Goal: Task Accomplishment & Management: Manage account settings

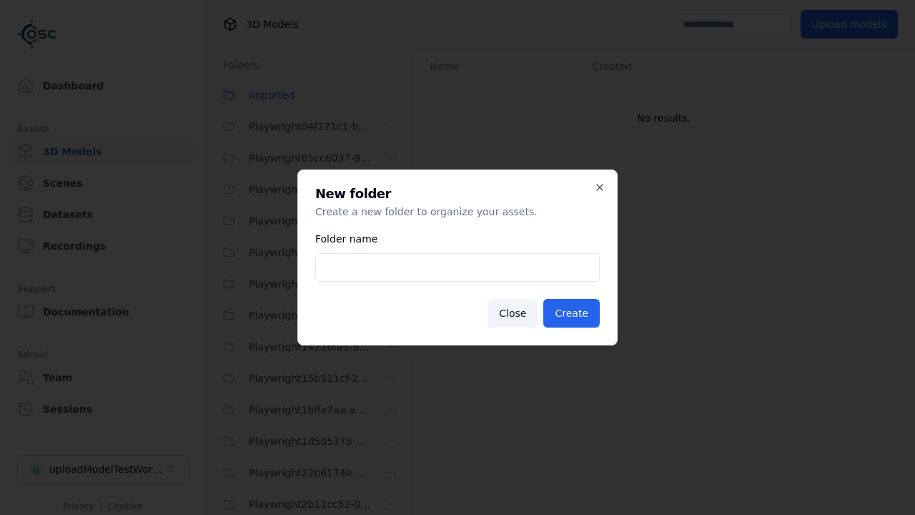
scroll to position [1228, 0]
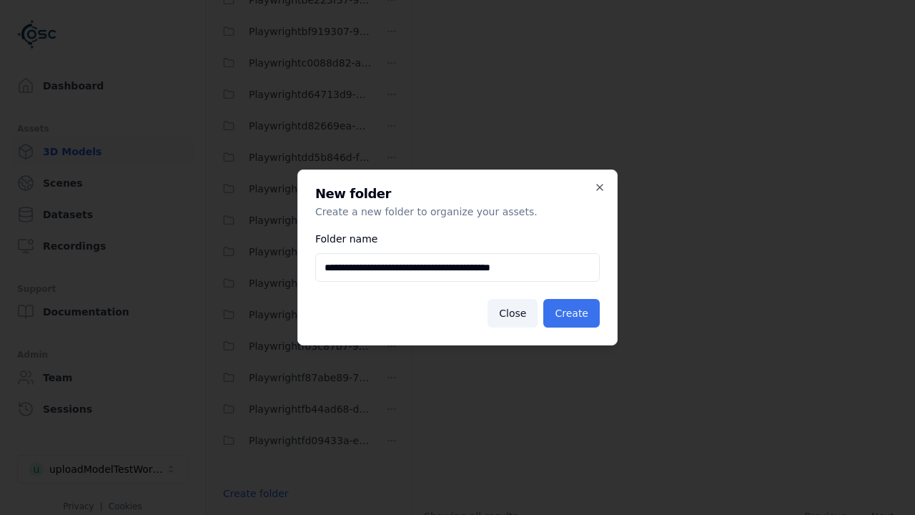
type input "**********"
click at [573, 313] on button "Create" at bounding box center [571, 313] width 56 height 29
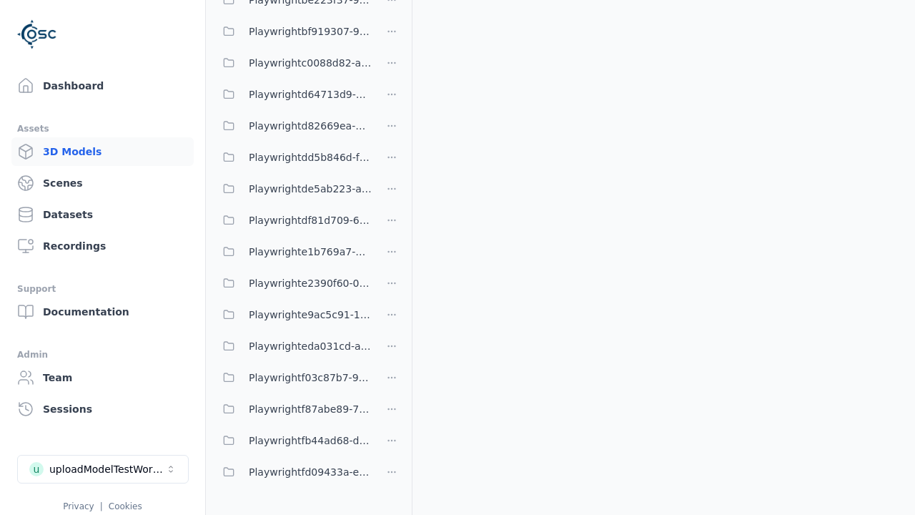
click at [293, 346] on span "Playwrighteda031cd-a5ee-4dab-bcb3-a76dd80a5f3a" at bounding box center [310, 345] width 123 height 17
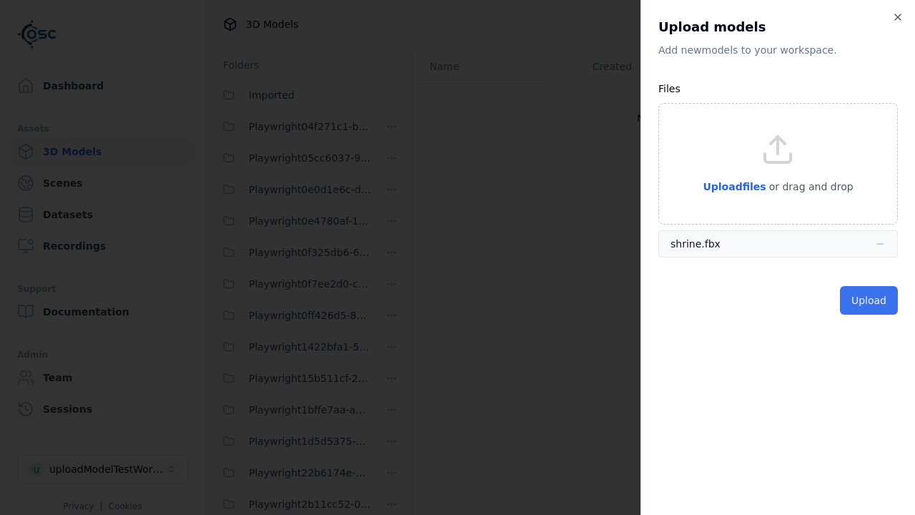
click at [870, 300] on button "Upload" at bounding box center [869, 300] width 58 height 29
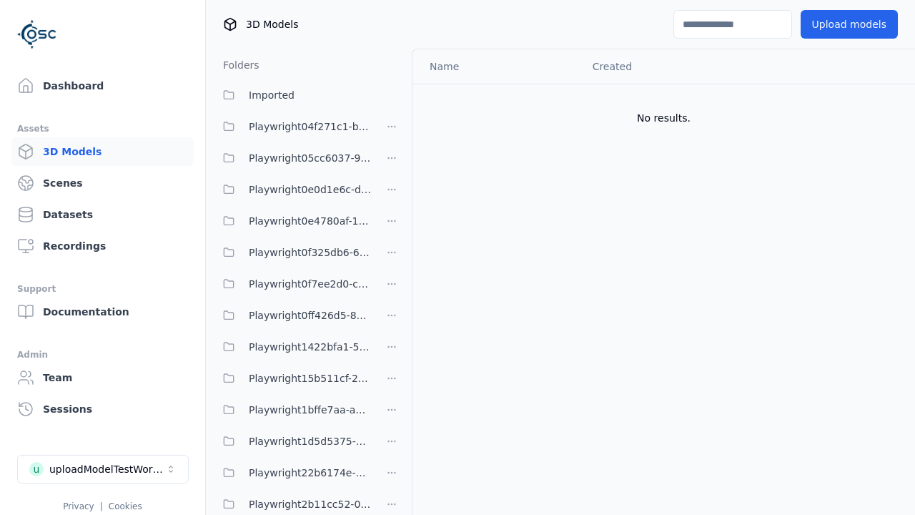
click at [898, 103] on html "Support Dashboard Assets 3D Models Scenes Datasets Recordings Support Documenta…" at bounding box center [457, 257] width 915 height 515
